Goal: Information Seeking & Learning: Find contact information

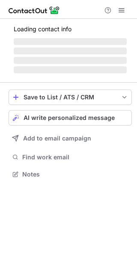
scroll to position [166, 137]
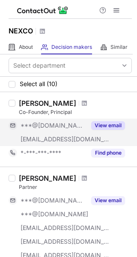
click at [105, 122] on button "View email" at bounding box center [108, 125] width 34 height 9
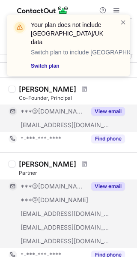
scroll to position [15, 0]
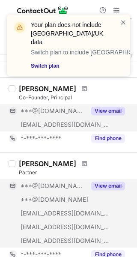
click at [98, 179] on div "View email" at bounding box center [105, 186] width 39 height 14
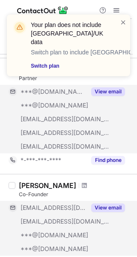
scroll to position [110, 0]
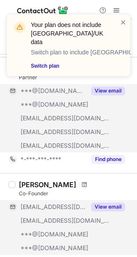
click at [104, 205] on button "View email" at bounding box center [108, 207] width 34 height 9
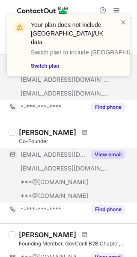
scroll to position [179, 0]
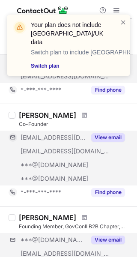
click at [118, 249] on div "***@gmail.com ***@piperstrategies.com ***@staceypiper.com View email" at bounding box center [70, 253] width 123 height 41
click at [114, 242] on div "***@gmail.com ***@piperstrategies.com ***@staceypiper.com View email" at bounding box center [67, 253] width 117 height 41
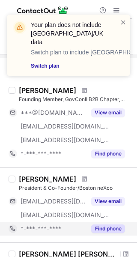
scroll to position [308, 0]
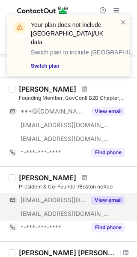
click at [103, 199] on button "View email" at bounding box center [108, 200] width 34 height 9
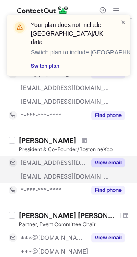
scroll to position [345, 0]
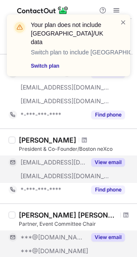
click at [102, 242] on div "View email" at bounding box center [105, 238] width 39 height 14
click at [103, 241] on div "***@gmail.com" at bounding box center [67, 238] width 117 height 14
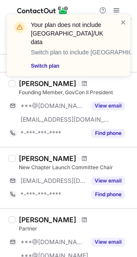
scroll to position [773, 0]
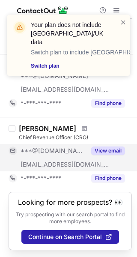
click at [93, 154] on button "View email" at bounding box center [108, 151] width 34 height 9
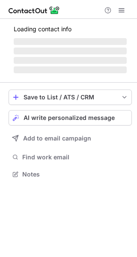
scroll to position [174, 137]
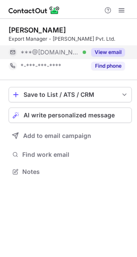
scroll to position [174, 137]
click at [95, 56] on button "View email" at bounding box center [108, 52] width 34 height 9
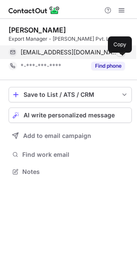
click at [121, 56] on span at bounding box center [120, 52] width 7 height 7
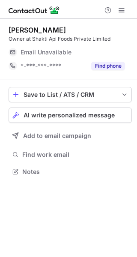
scroll to position [166, 137]
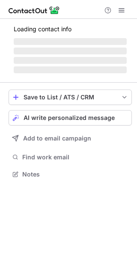
scroll to position [166, 137]
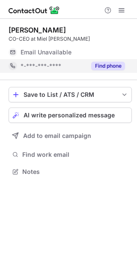
scroll to position [166, 137]
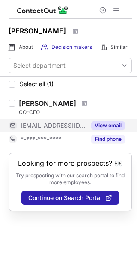
click at [99, 126] on button "View email" at bounding box center [108, 125] width 34 height 9
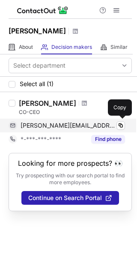
click at [109, 123] on div "federico@mielgabriela.com" at bounding box center [73, 126] width 105 height 8
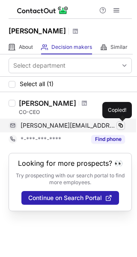
click at [122, 124] on span at bounding box center [120, 125] width 7 height 7
click at [123, 124] on span at bounding box center [120, 125] width 7 height 7
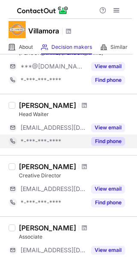
scroll to position [145, 0]
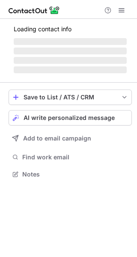
scroll to position [166, 137]
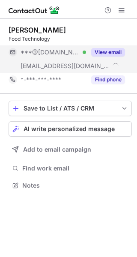
click at [103, 50] on button "View email" at bounding box center [108, 52] width 34 height 9
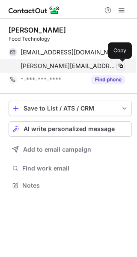
click at [117, 67] on span at bounding box center [120, 66] width 7 height 7
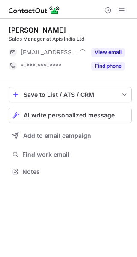
scroll to position [166, 137]
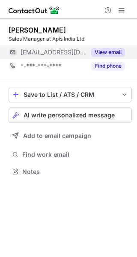
click at [110, 58] on div "View email" at bounding box center [105, 52] width 39 height 14
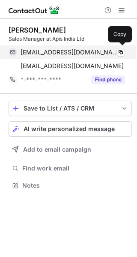
scroll to position [180, 137]
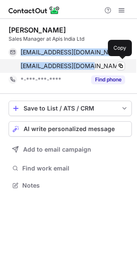
drag, startPoint x: 16, startPoint y: 50, endPoint x: 82, endPoint y: 71, distance: 68.9
click at [81, 71] on div "dinesh@apisindia.com Verified Copy dinesh@apisindia.com Copy" at bounding box center [67, 58] width 117 height 27
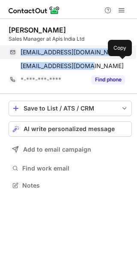
copy div "dinesh@apisindia.com Verified Copy dinesh@apisindia.com"
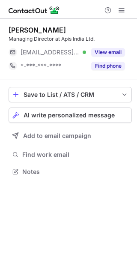
scroll to position [166, 137]
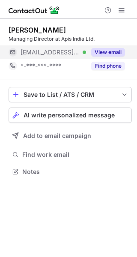
click at [106, 50] on button "View email" at bounding box center [108, 52] width 34 height 9
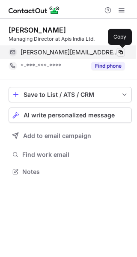
click at [123, 53] on span at bounding box center [120, 52] width 7 height 7
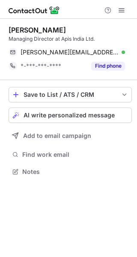
click at [98, 84] on div "Save to List / ATS / CRM List Select Lever Connect Greenhouse Connect Salesforc…" at bounding box center [70, 132] width 123 height 105
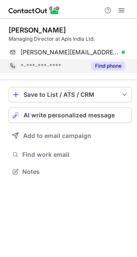
click at [113, 64] on button "Find phone" at bounding box center [108, 66] width 34 height 9
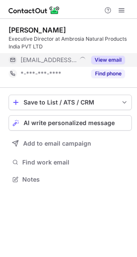
scroll to position [174, 137]
click at [110, 54] on div "View email" at bounding box center [105, 60] width 39 height 14
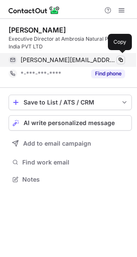
click at [124, 58] on button at bounding box center [121, 60] width 9 height 9
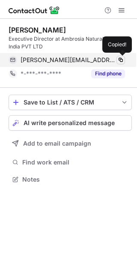
click at [124, 58] on button at bounding box center [121, 60] width 9 height 9
click at [124, 58] on span at bounding box center [120, 60] width 7 height 7
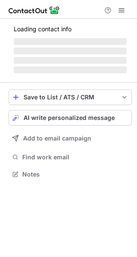
scroll to position [174, 137]
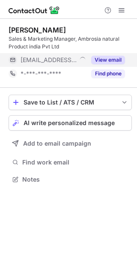
click at [111, 54] on div "View email" at bounding box center [105, 60] width 39 height 14
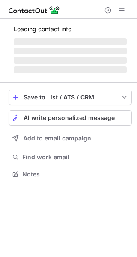
scroll to position [174, 137]
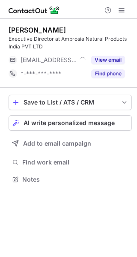
scroll to position [174, 137]
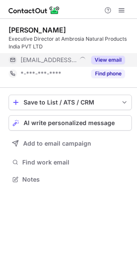
click at [111, 54] on div "View email" at bounding box center [105, 60] width 39 height 14
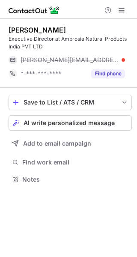
click at [125, 57] on div "nandeesh@anphoney.com" at bounding box center [67, 60] width 117 height 14
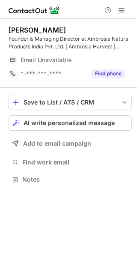
scroll to position [174, 137]
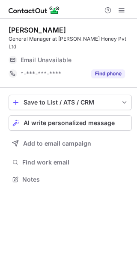
scroll to position [166, 137]
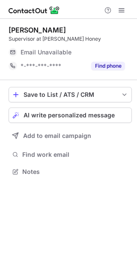
scroll to position [166, 137]
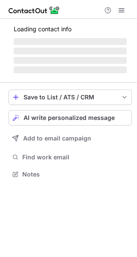
scroll to position [174, 137]
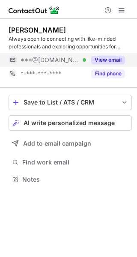
click at [104, 58] on button "View email" at bounding box center [108, 60] width 34 height 9
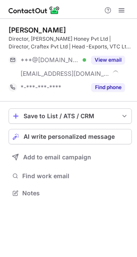
scroll to position [187, 137]
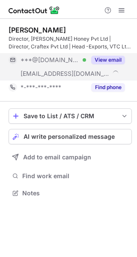
click at [105, 57] on button "View email" at bounding box center [108, 60] width 34 height 9
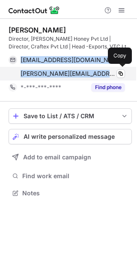
drag, startPoint x: 19, startPoint y: 56, endPoint x: 72, endPoint y: 77, distance: 56.9
click at [72, 77] on div "brijhoney@gmail.com Verified Copy vinit@brijhoney.in Copy" at bounding box center [67, 66] width 117 height 27
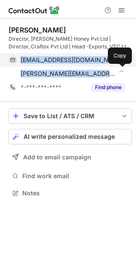
copy div "brijhoney@gmail.com Verified Copy vinit@brijhoney.in"
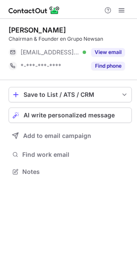
scroll to position [166, 137]
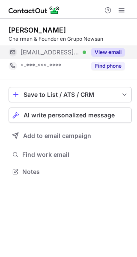
click at [111, 51] on button "View email" at bounding box center [108, 52] width 34 height 9
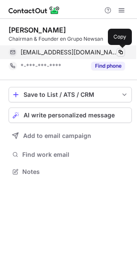
click at [121, 51] on span at bounding box center [120, 52] width 7 height 7
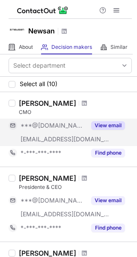
click at [117, 120] on div "View email" at bounding box center [105, 126] width 39 height 14
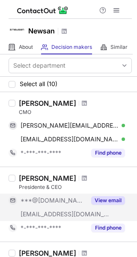
click at [110, 201] on button "View email" at bounding box center [108, 200] width 34 height 9
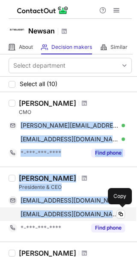
drag, startPoint x: 25, startPoint y: 130, endPoint x: 96, endPoint y: 216, distance: 111.7
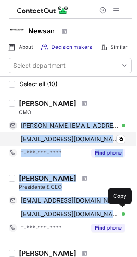
copy div "marcelo_romeo@hotmail.com Verified Copy mromeo@newsan.com.ar Verified Copy *-**…"
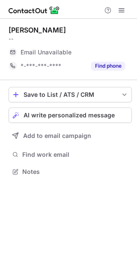
scroll to position [166, 137]
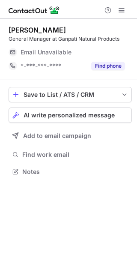
scroll to position [166, 137]
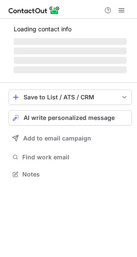
scroll to position [174, 137]
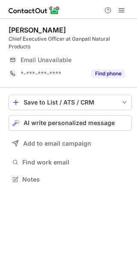
scroll to position [174, 137]
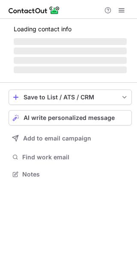
scroll to position [166, 137]
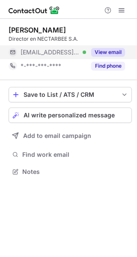
click at [116, 52] on button "View email" at bounding box center [108, 52] width 34 height 9
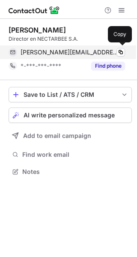
click at [116, 53] on div "[PERSON_NAME][EMAIL_ADDRESS][DOMAIN_NAME] Verified" at bounding box center [73, 52] width 105 height 8
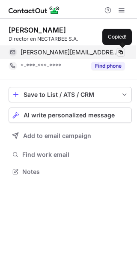
click at [120, 53] on span at bounding box center [120, 52] width 7 height 7
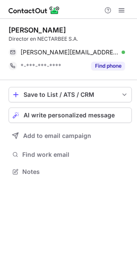
scroll to position [166, 137]
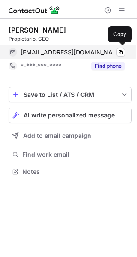
scroll to position [166, 137]
click at [120, 51] on span at bounding box center [120, 52] width 7 height 7
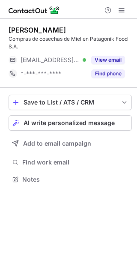
scroll to position [174, 137]
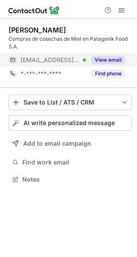
click at [104, 62] on button "View email" at bounding box center [108, 60] width 34 height 9
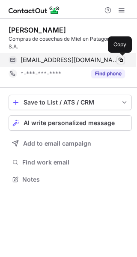
click at [120, 57] on span at bounding box center [120, 60] width 7 height 7
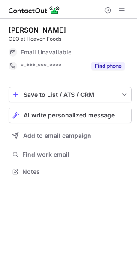
scroll to position [166, 137]
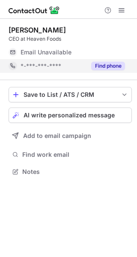
scroll to position [166, 137]
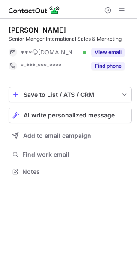
scroll to position [166, 137]
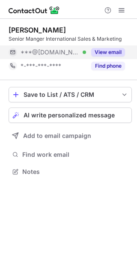
click at [95, 51] on button "View email" at bounding box center [108, 52] width 34 height 9
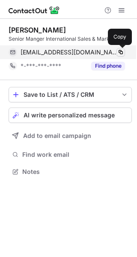
click at [121, 54] on span at bounding box center [120, 52] width 7 height 7
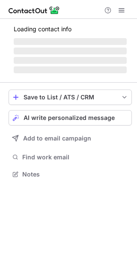
scroll to position [166, 137]
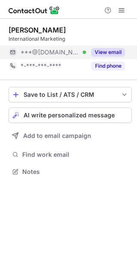
click at [117, 54] on button "View email" at bounding box center [108, 52] width 34 height 9
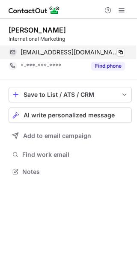
click at [125, 54] on div "[EMAIL_ADDRESS][DOMAIN_NAME] Verified Copy" at bounding box center [67, 52] width 117 height 14
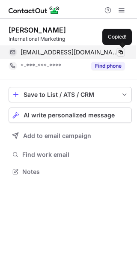
click at [123, 53] on span at bounding box center [120, 52] width 7 height 7
click at [120, 53] on span at bounding box center [120, 52] width 7 height 7
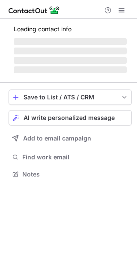
scroll to position [166, 137]
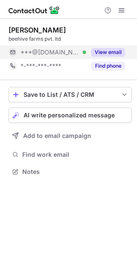
click at [95, 55] on button "View email" at bounding box center [108, 52] width 34 height 9
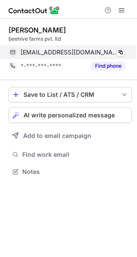
click at [125, 51] on div "[EMAIL_ADDRESS][DOMAIN_NAME] Verified Copy" at bounding box center [67, 52] width 117 height 14
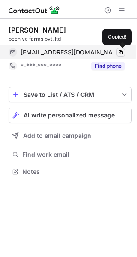
click at [123, 51] on span at bounding box center [120, 52] width 7 height 7
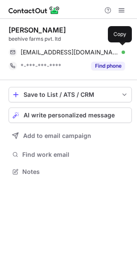
scroll to position [166, 137]
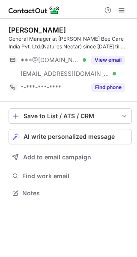
scroll to position [187, 137]
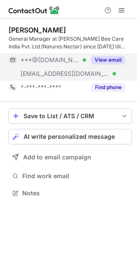
click at [93, 55] on div "View email" at bounding box center [105, 60] width 39 height 14
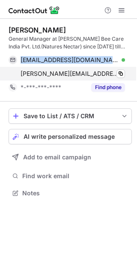
drag, startPoint x: 69, startPoint y: 72, endPoint x: 129, endPoint y: 79, distance: 60.9
click at [125, 79] on div "sunil19710@gmail.com Verified Copy sunilk@kejriwalhoney.com Verified Copy" at bounding box center [67, 66] width 117 height 27
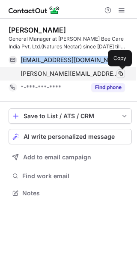
click at [123, 72] on span at bounding box center [120, 73] width 7 height 7
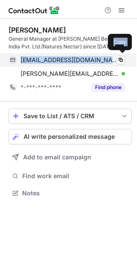
click at [18, 56] on div "sunil19710@gmail.com Verified Copy" at bounding box center [67, 60] width 117 height 14
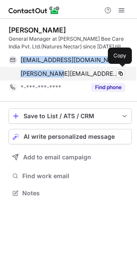
drag, startPoint x: 18, startPoint y: 56, endPoint x: 54, endPoint y: 77, distance: 42.1
click at [54, 77] on div "sunil19710@gmail.com Verified Copied! sunilk@kejriwalhoney.com Verified Copy" at bounding box center [67, 66] width 117 height 27
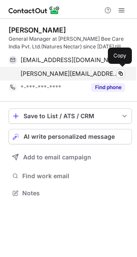
click at [54, 77] on span "sunilk@kejriwalhoney.com" at bounding box center [70, 74] width 98 height 8
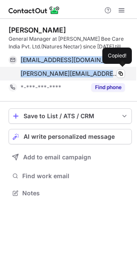
drag, startPoint x: 18, startPoint y: 57, endPoint x: 113, endPoint y: 76, distance: 97.6
click at [113, 76] on div "sunil19710@gmail.com Verified Copy sunilk@kejriwalhoney.com Verified Copied!" at bounding box center [67, 66] width 117 height 27
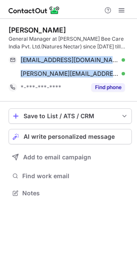
copy div "sunil19710@gmail.com Verified Copy sunilk@kejriwalhoney.com"
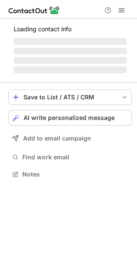
scroll to position [166, 137]
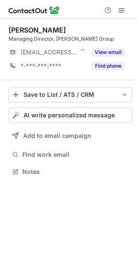
click at [114, 47] on div "View email" at bounding box center [105, 52] width 39 height 14
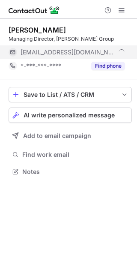
scroll to position [180, 137]
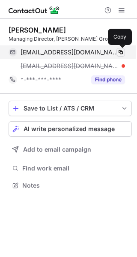
click at [117, 49] on span at bounding box center [120, 52] width 7 height 7
click at [120, 51] on span at bounding box center [120, 52] width 7 height 7
click at [121, 51] on span at bounding box center [120, 52] width 7 height 7
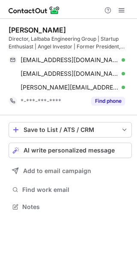
scroll to position [201, 137]
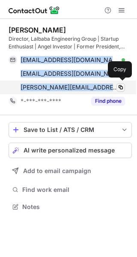
drag, startPoint x: 17, startPoint y: 59, endPoint x: 118, endPoint y: 88, distance: 105.3
click at [118, 88] on div "[EMAIL_ADDRESS][DOMAIN_NAME] Verified Copy [EMAIL_ADDRESS][DOMAIN_NAME] Verifie…" at bounding box center [67, 73] width 117 height 41
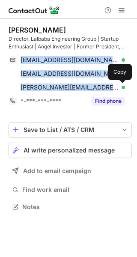
copy div "[EMAIL_ADDRESS][DOMAIN_NAME] Verified Copy [EMAIL_ADDRESS][DOMAIN_NAME] Verifie…"
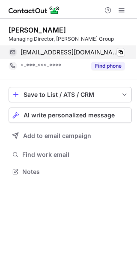
scroll to position [166, 137]
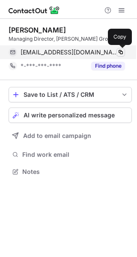
click at [123, 56] on button at bounding box center [121, 52] width 9 height 9
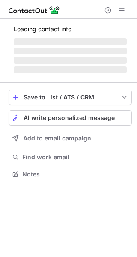
scroll to position [174, 137]
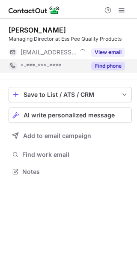
scroll to position [166, 137]
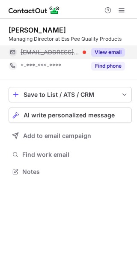
click at [105, 51] on button "View email" at bounding box center [108, 52] width 34 height 9
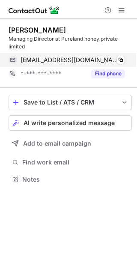
scroll to position [174, 137]
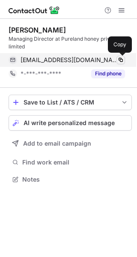
click at [119, 57] on span at bounding box center [120, 60] width 7 height 7
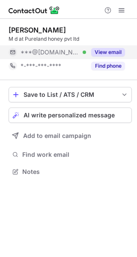
scroll to position [166, 137]
click at [118, 52] on button "View email" at bounding box center [108, 52] width 34 height 9
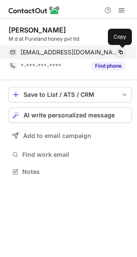
click at [124, 52] on button at bounding box center [121, 52] width 9 height 9
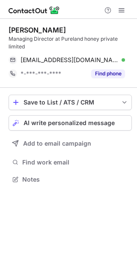
scroll to position [174, 137]
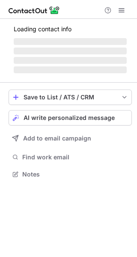
scroll to position [166, 137]
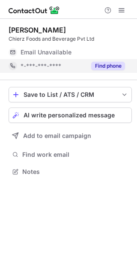
scroll to position [166, 137]
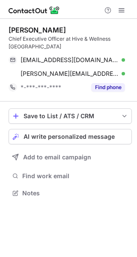
scroll to position [187, 137]
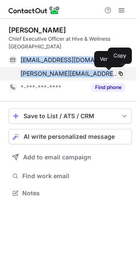
drag, startPoint x: 15, startPoint y: 61, endPoint x: 109, endPoint y: 74, distance: 95.2
click at [109, 74] on div "[EMAIL_ADDRESS][DOMAIN_NAME] Verified Copy [PERSON_NAME][EMAIL_ADDRESS][PERSON_…" at bounding box center [67, 66] width 117 height 27
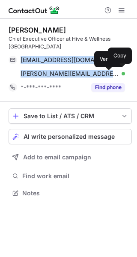
copy div "[EMAIL_ADDRESS][DOMAIN_NAME] Verified Copy [PERSON_NAME][EMAIL_ADDRESS][PERSON_…"
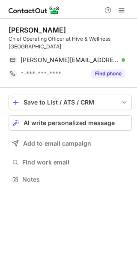
scroll to position [174, 137]
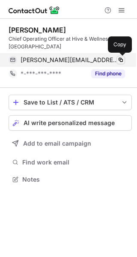
click at [119, 57] on span at bounding box center [120, 60] width 7 height 7
